Goal: Navigation & Orientation: Find specific page/section

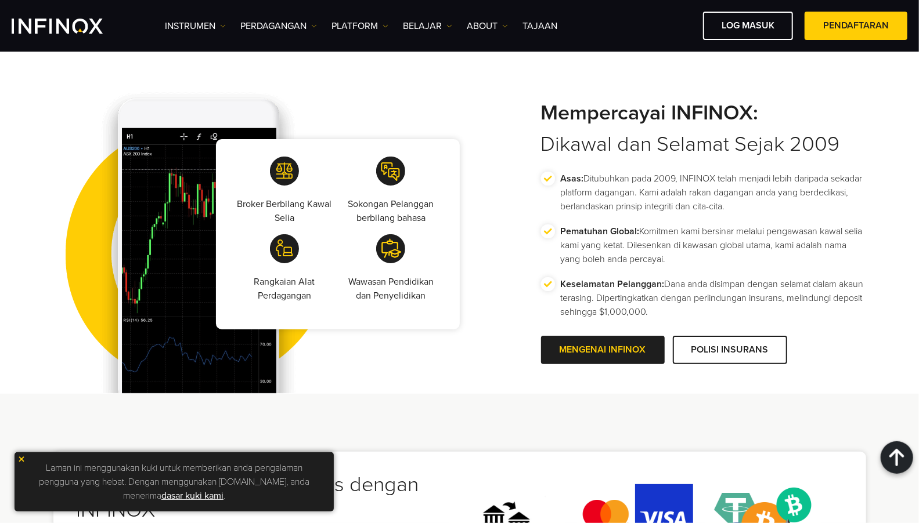
scroll to position [2050, 0]
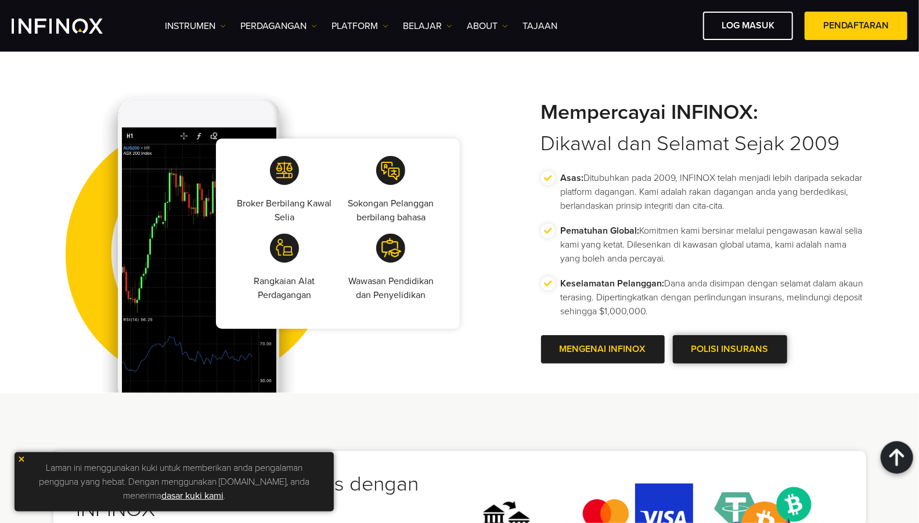
click at [764, 344] on link "POLISI INSURANS" at bounding box center [730, 349] width 114 height 28
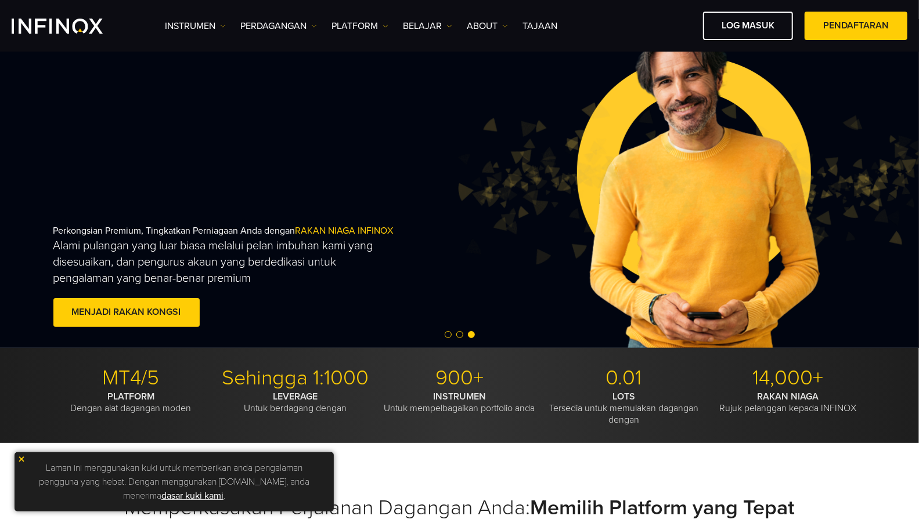
scroll to position [32, 0]
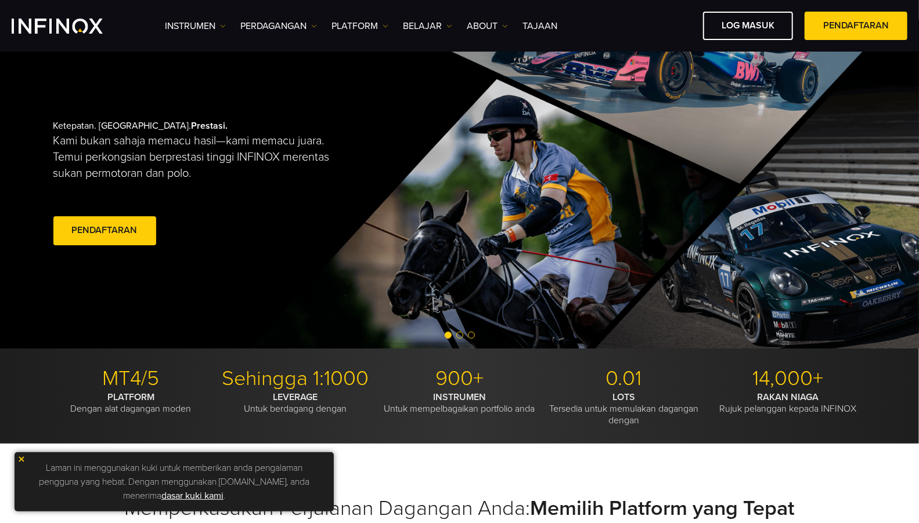
click at [459, 337] on span "Go to slide 2" at bounding box center [459, 335] width 7 height 7
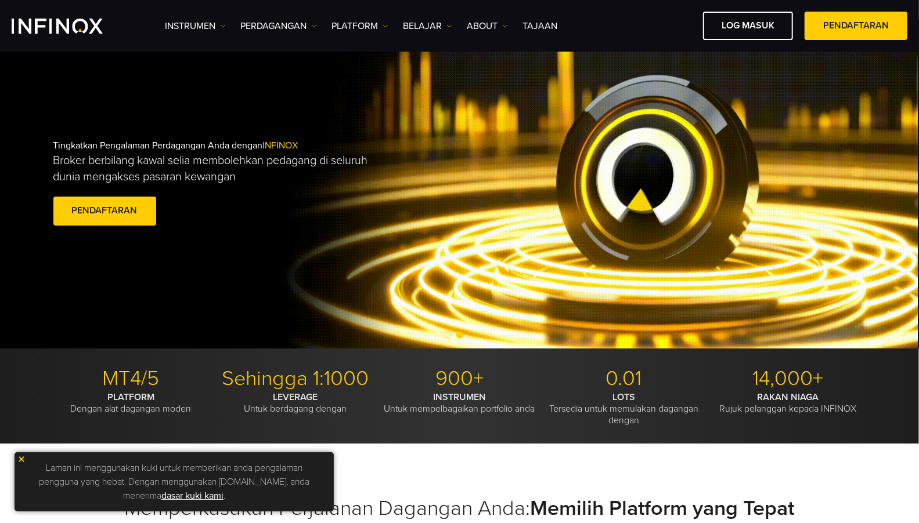
scroll to position [0, 0]
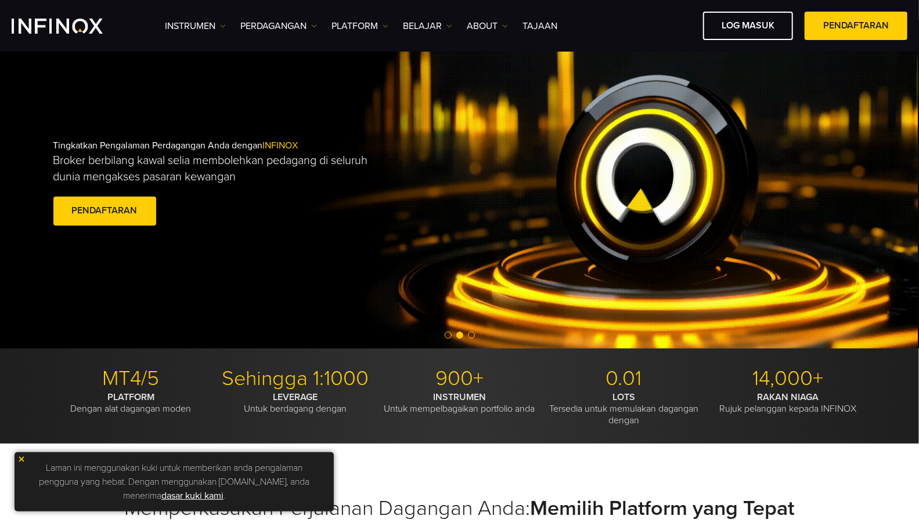
click at [469, 335] on span "Go to slide 3" at bounding box center [471, 335] width 7 height 7
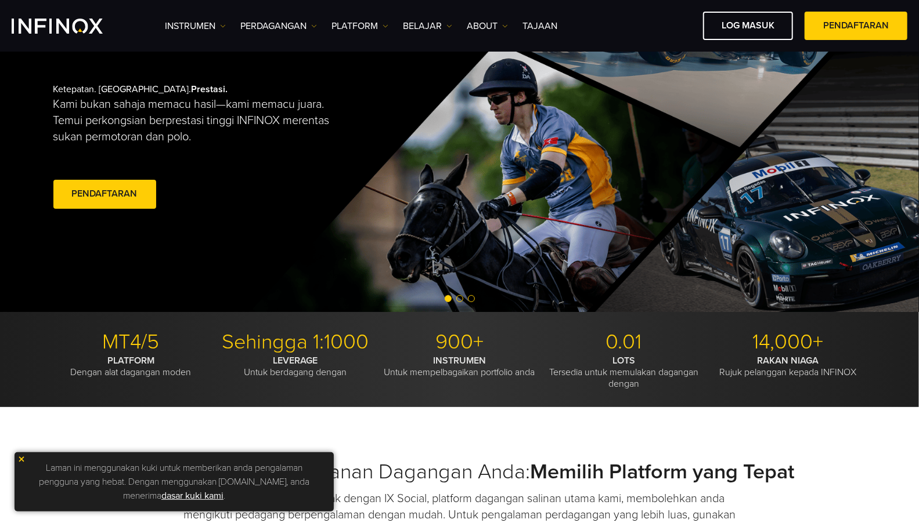
scroll to position [41, 0]
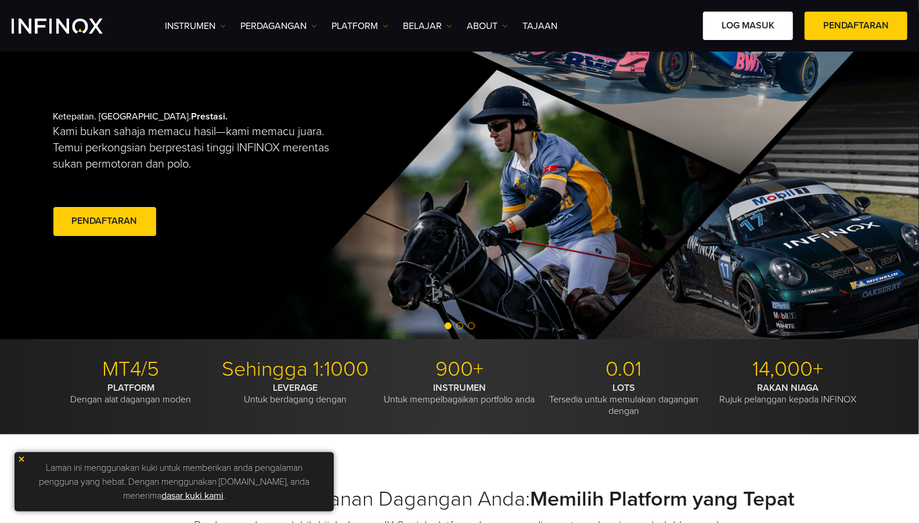
click at [733, 27] on link "Log masuk" at bounding box center [748, 26] width 90 height 28
